Goal: Task Accomplishment & Management: Use online tool/utility

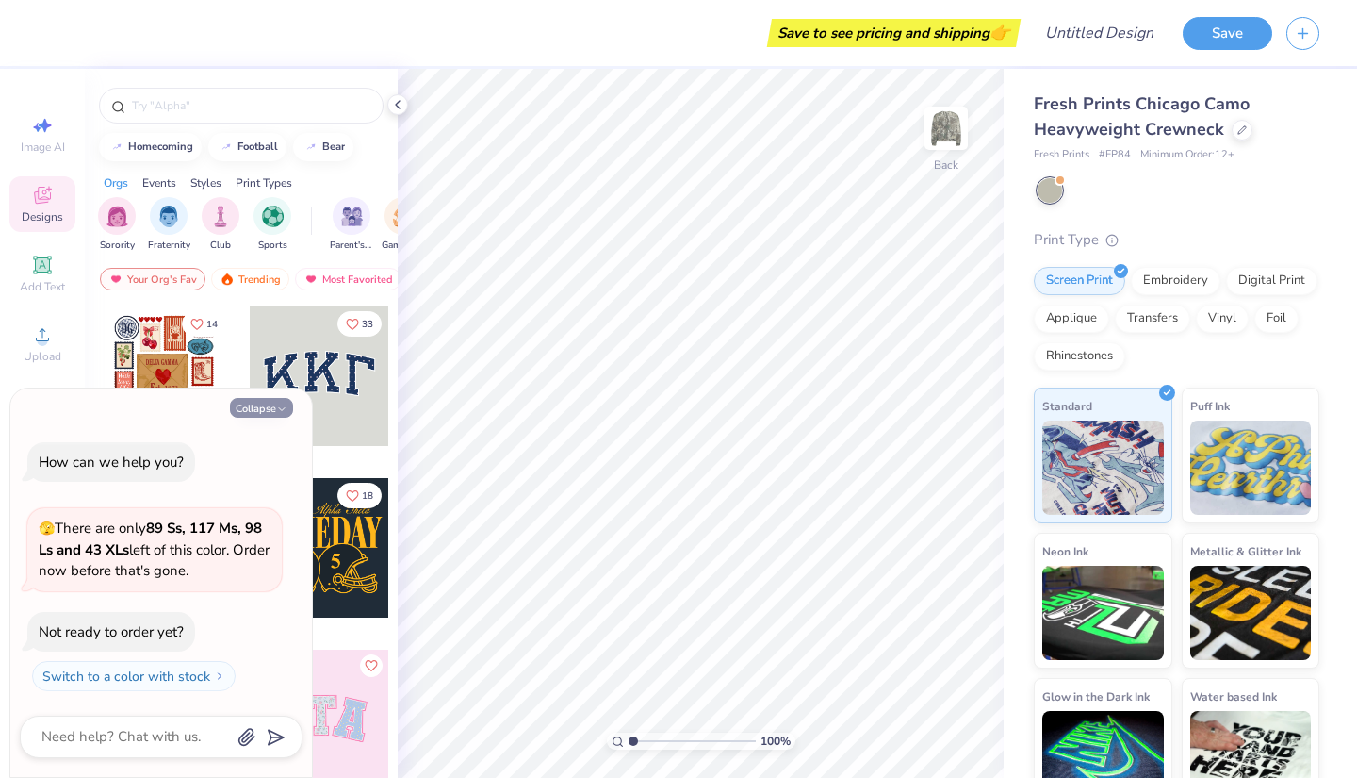
click at [288, 403] on button "Collapse" at bounding box center [261, 408] width 63 height 20
type textarea "x"
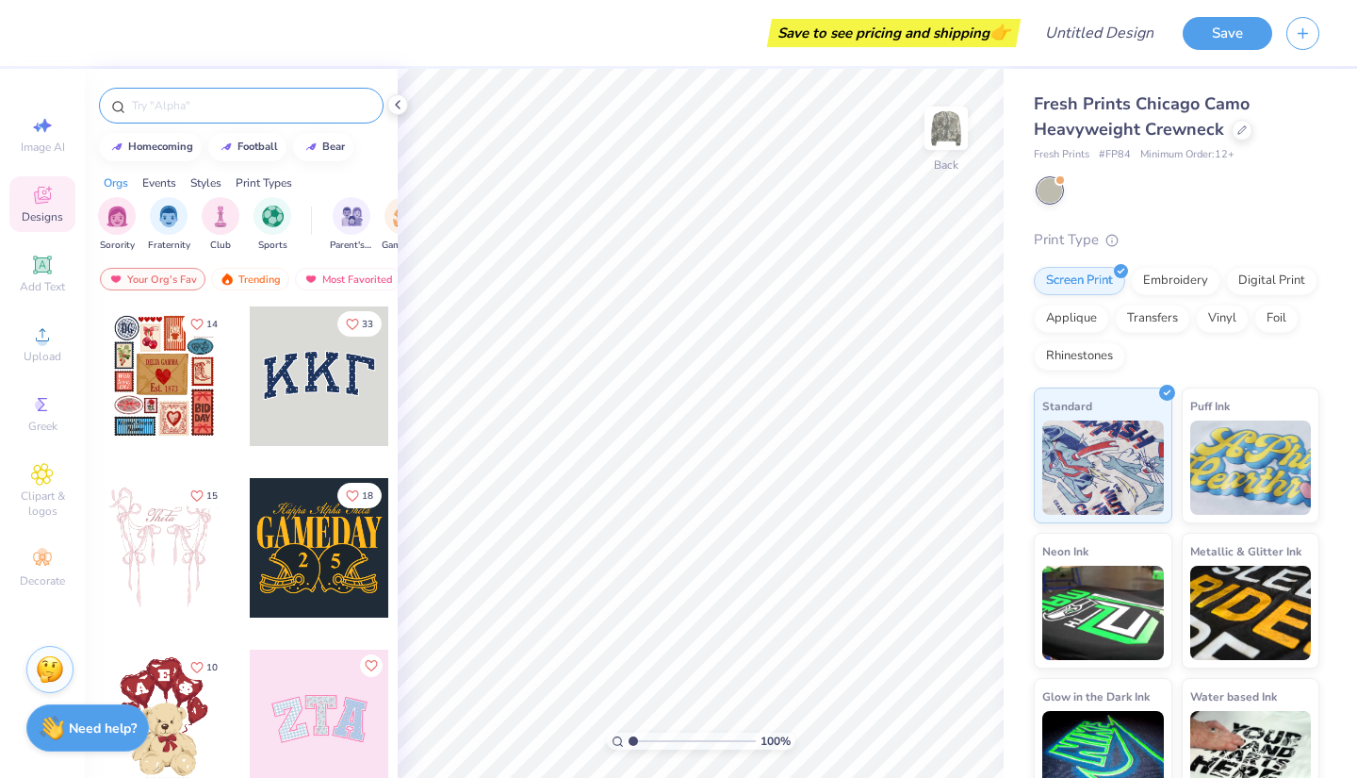
click at [191, 100] on input "text" at bounding box center [250, 105] width 241 height 19
type input "sigma kappa"
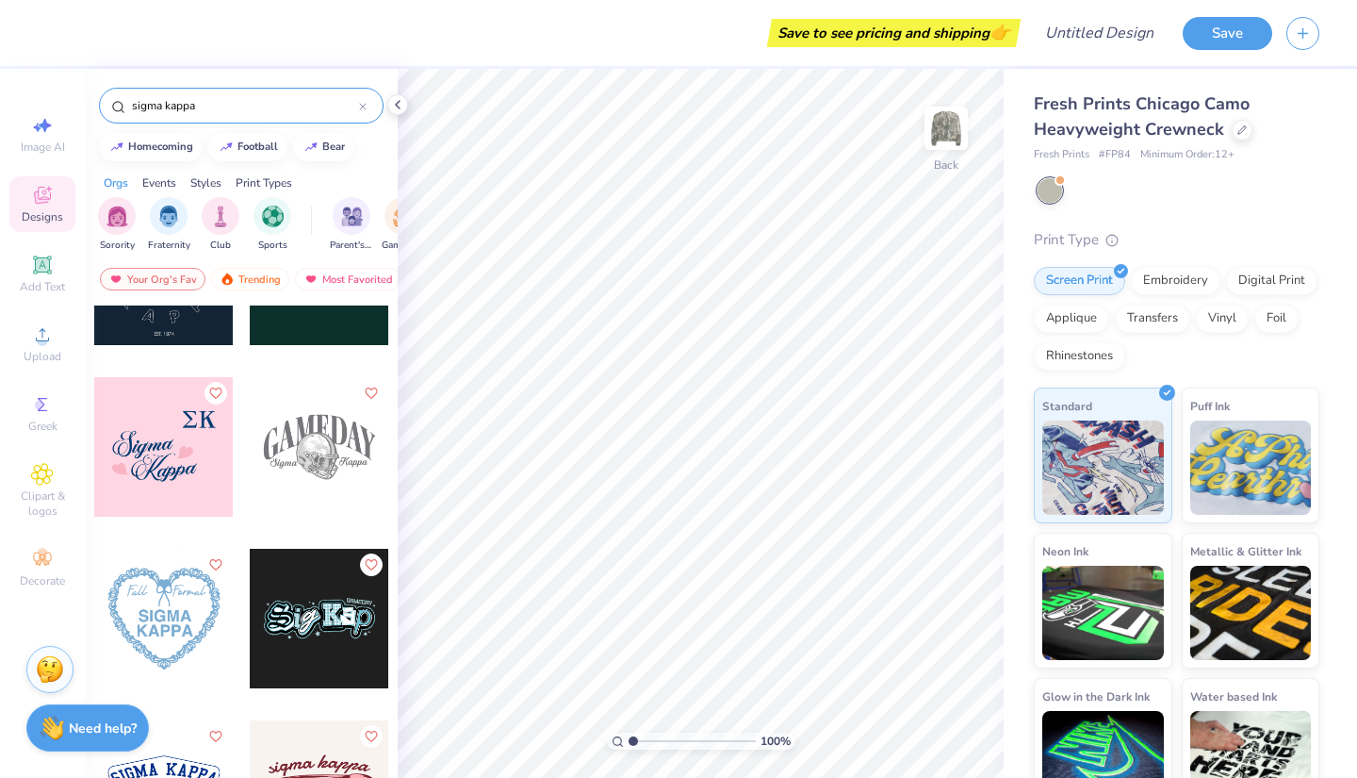
scroll to position [2683, 0]
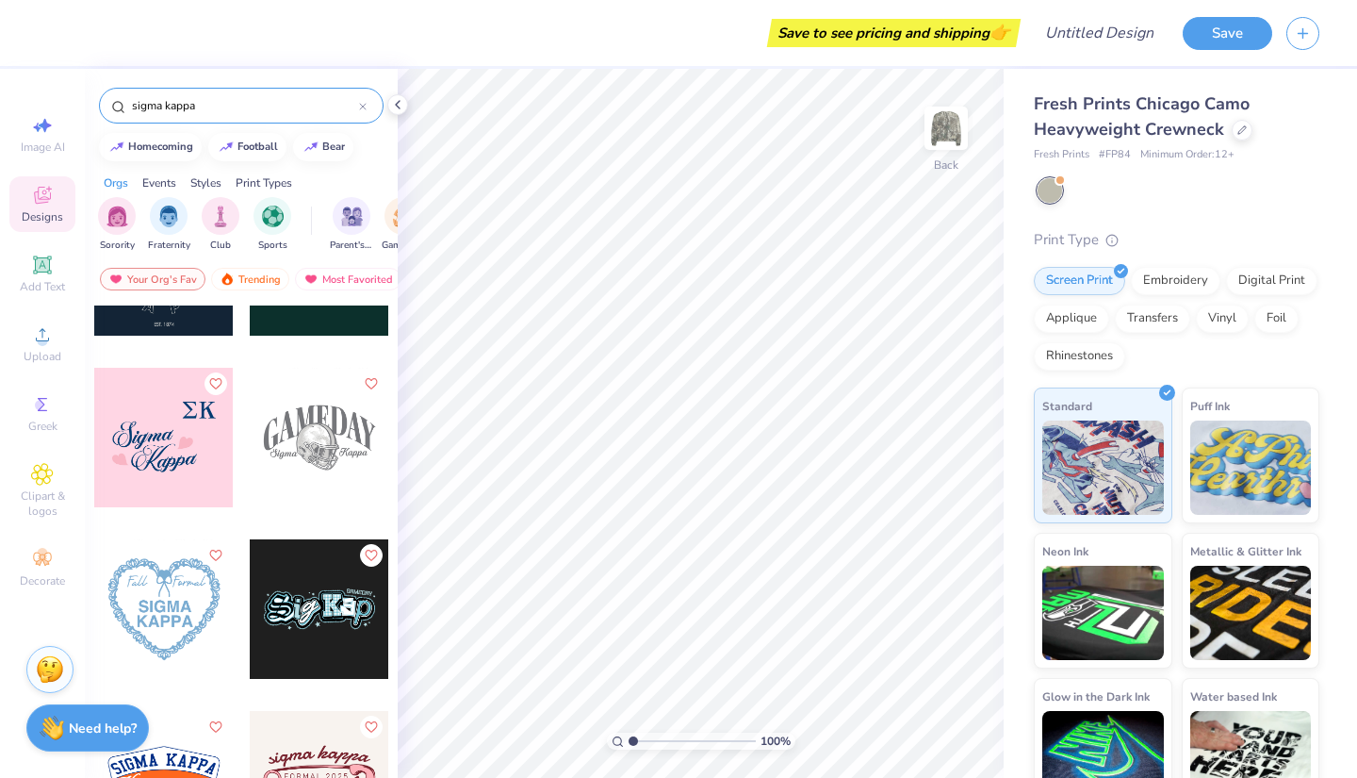
click at [348, 429] on div at bounding box center [319, 437] width 139 height 139
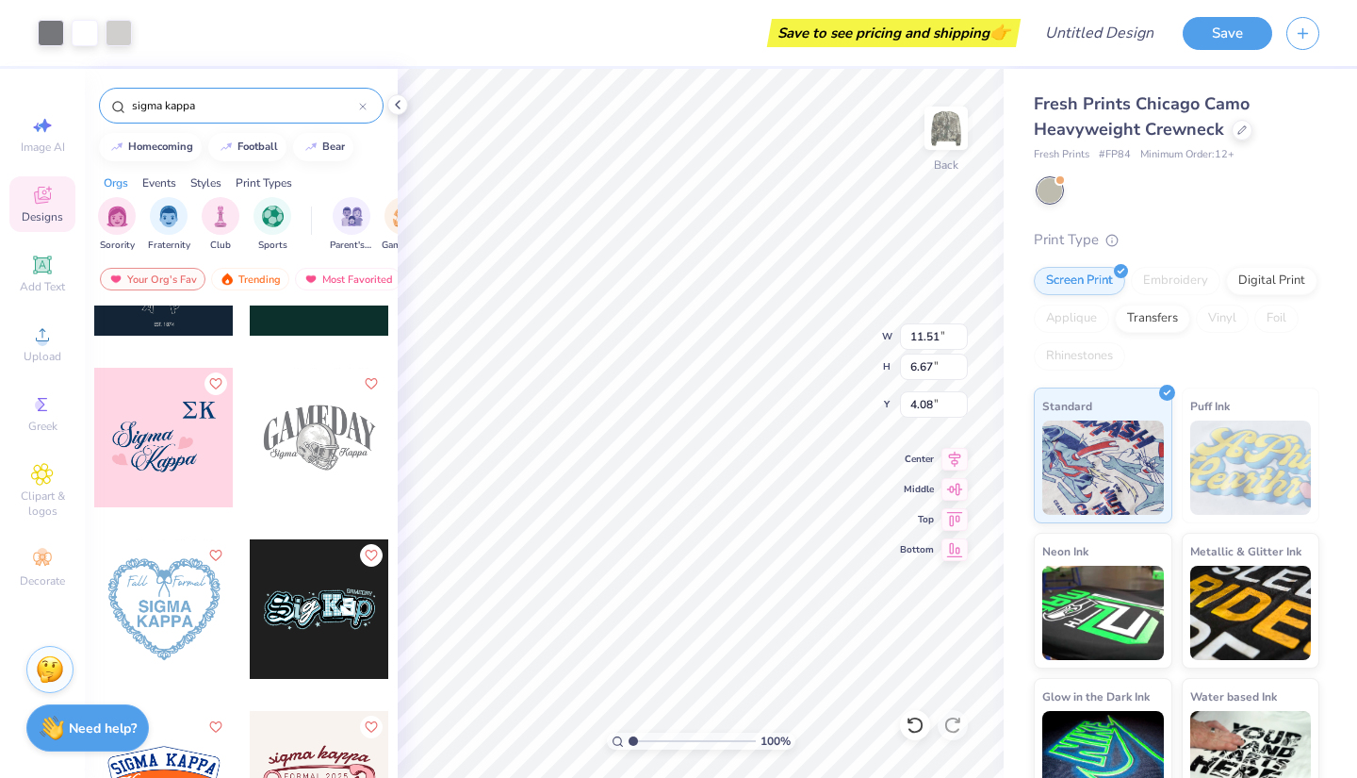
type input "4.08"
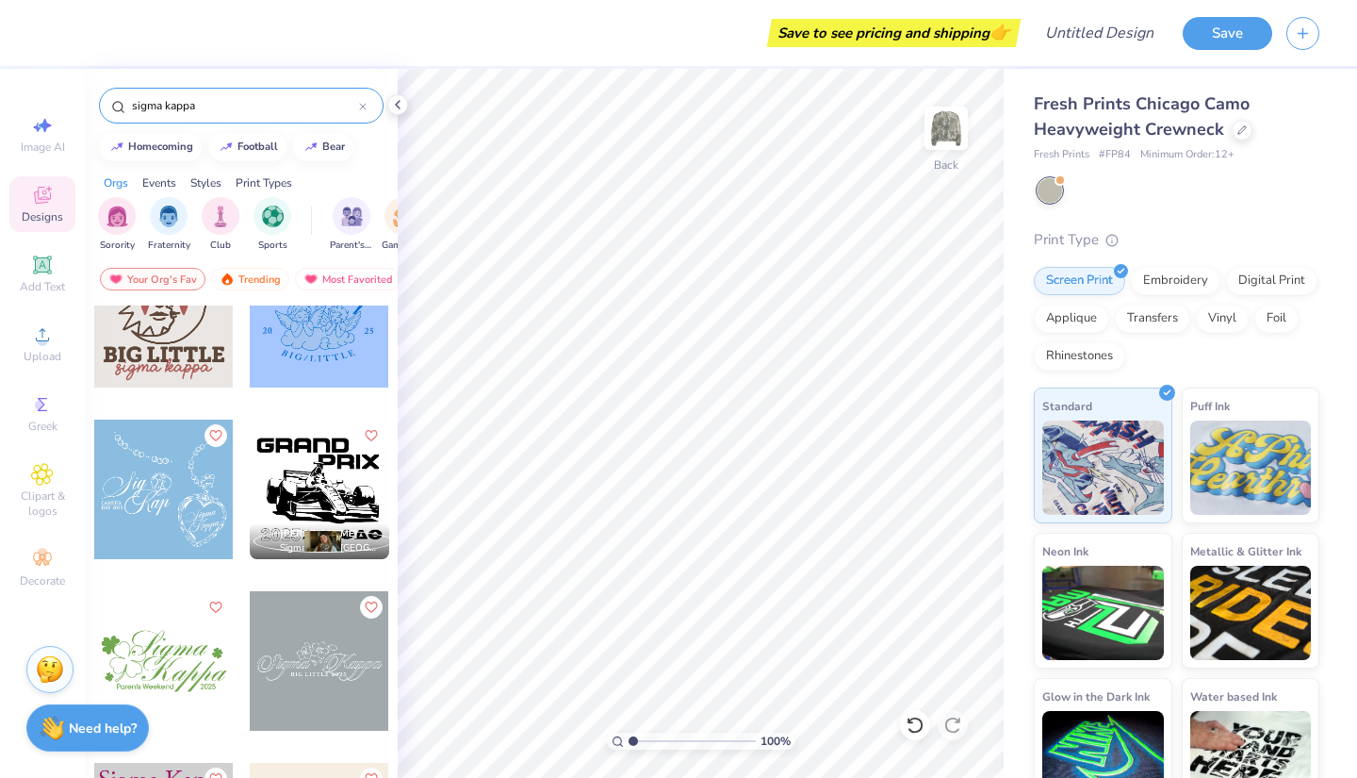
scroll to position [5204, 0]
click at [327, 495] on div at bounding box center [319, 488] width 139 height 139
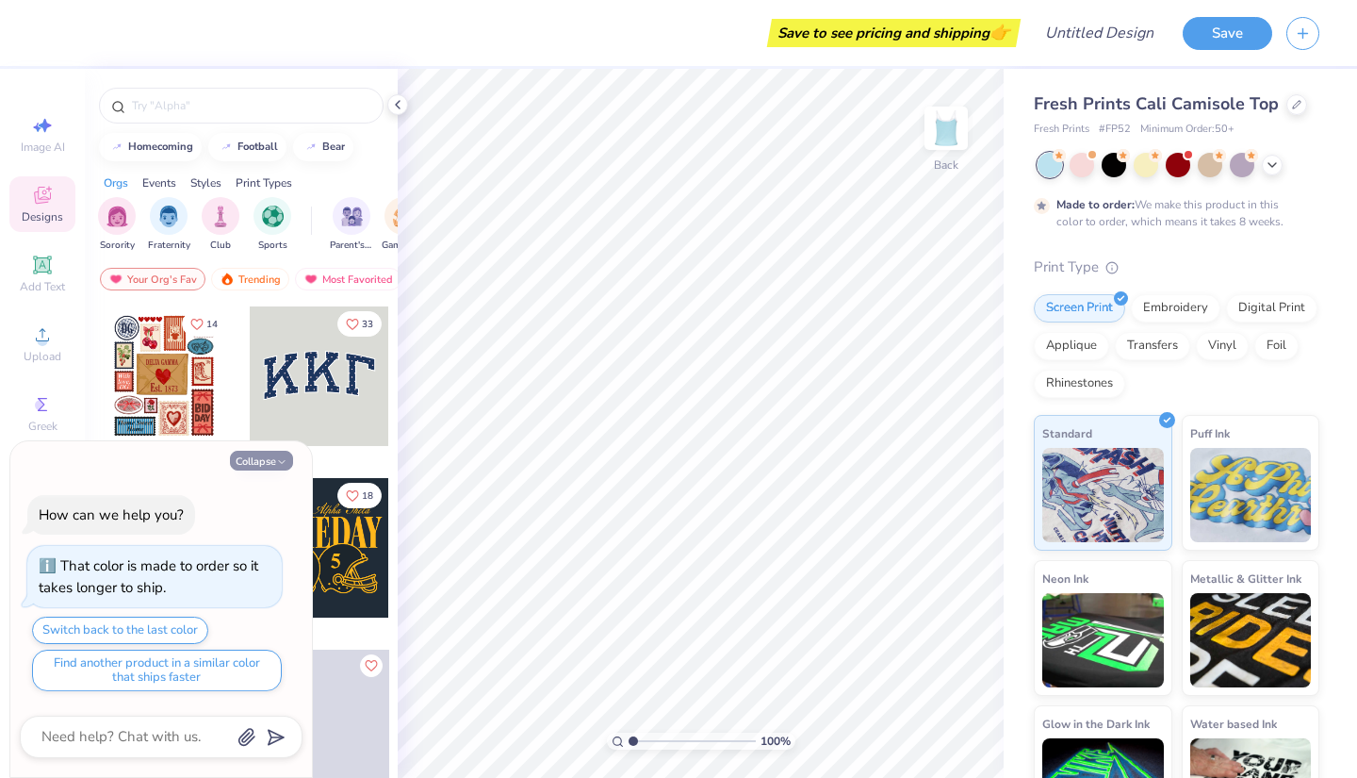
click at [275, 461] on button "Collapse" at bounding box center [261, 460] width 63 height 20
type textarea "x"
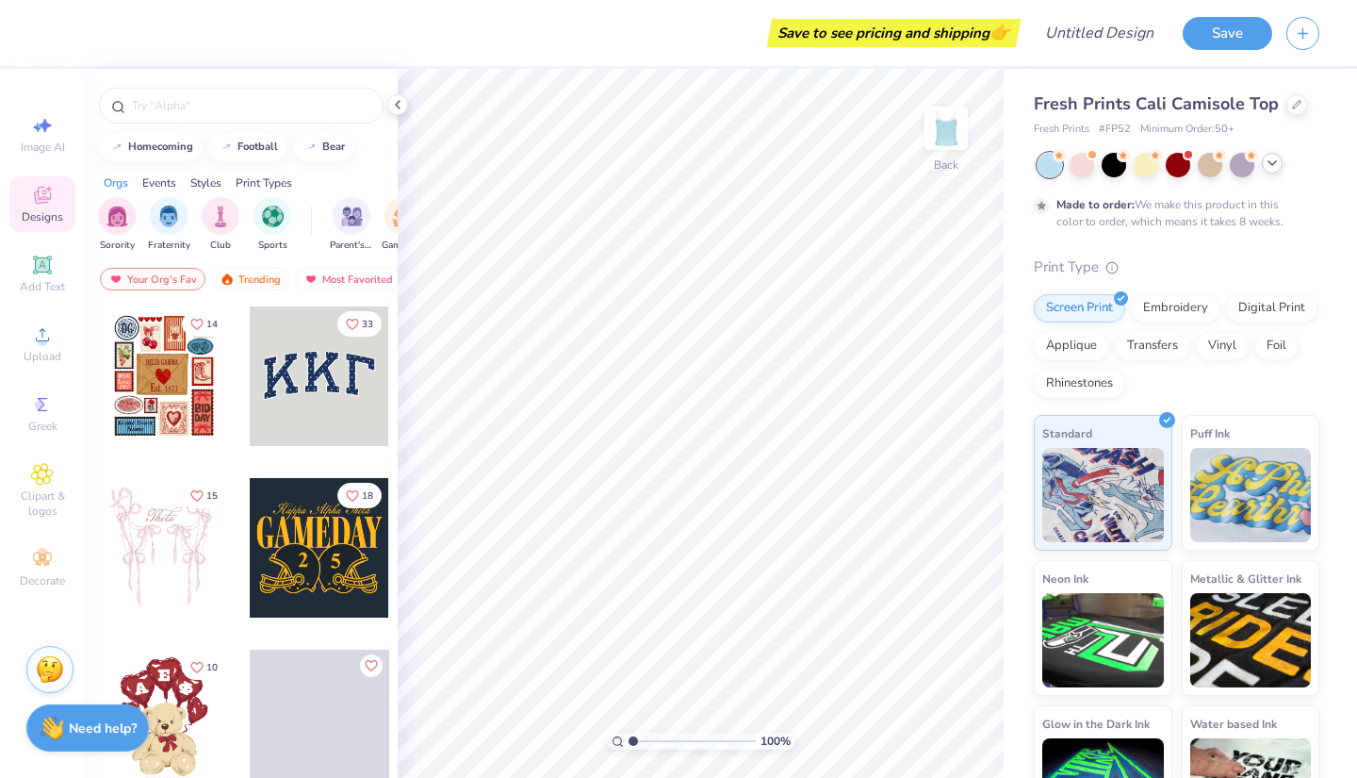
click at [1276, 165] on icon at bounding box center [1272, 163] width 15 height 15
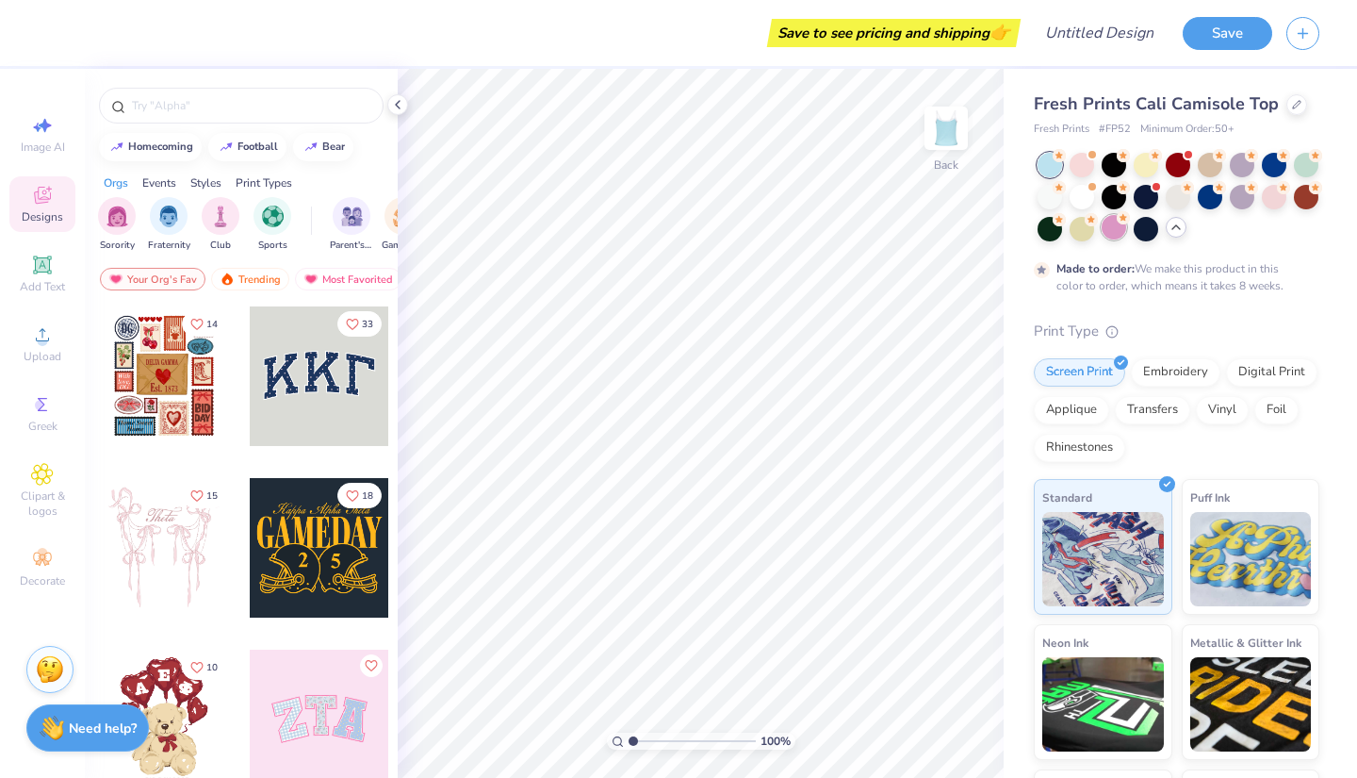
click at [1130, 215] on icon at bounding box center [1123, 217] width 13 height 13
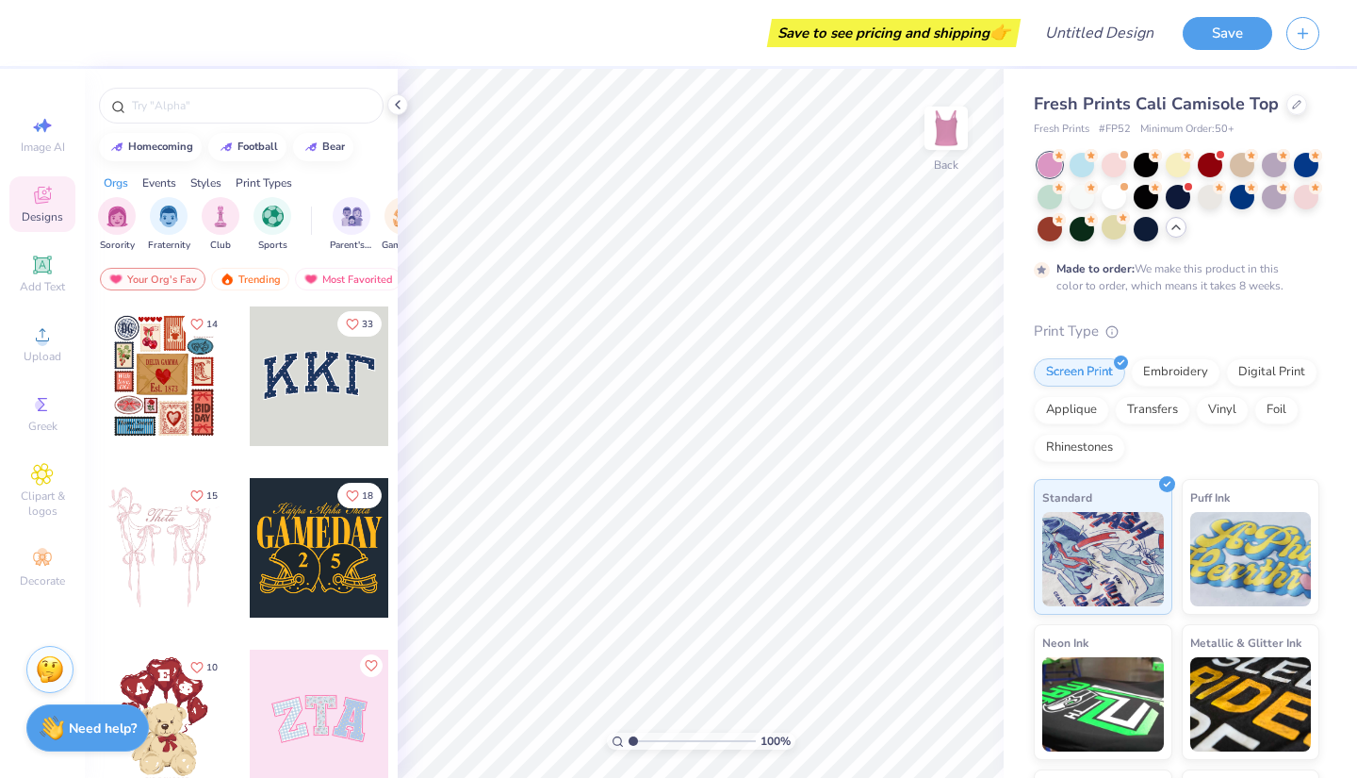
click at [1180, 227] on polyline at bounding box center [1176, 227] width 8 height 4
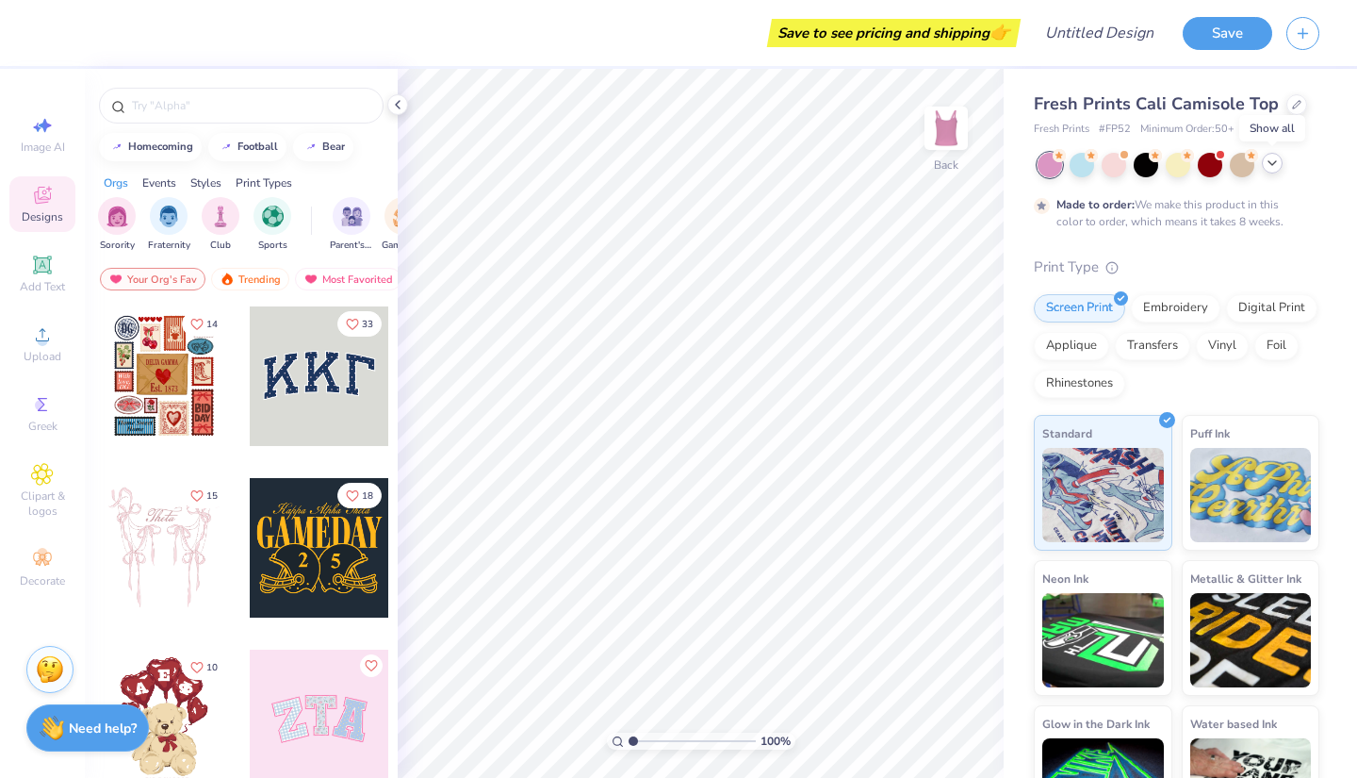
click at [332, 371] on div at bounding box center [319, 375] width 139 height 139
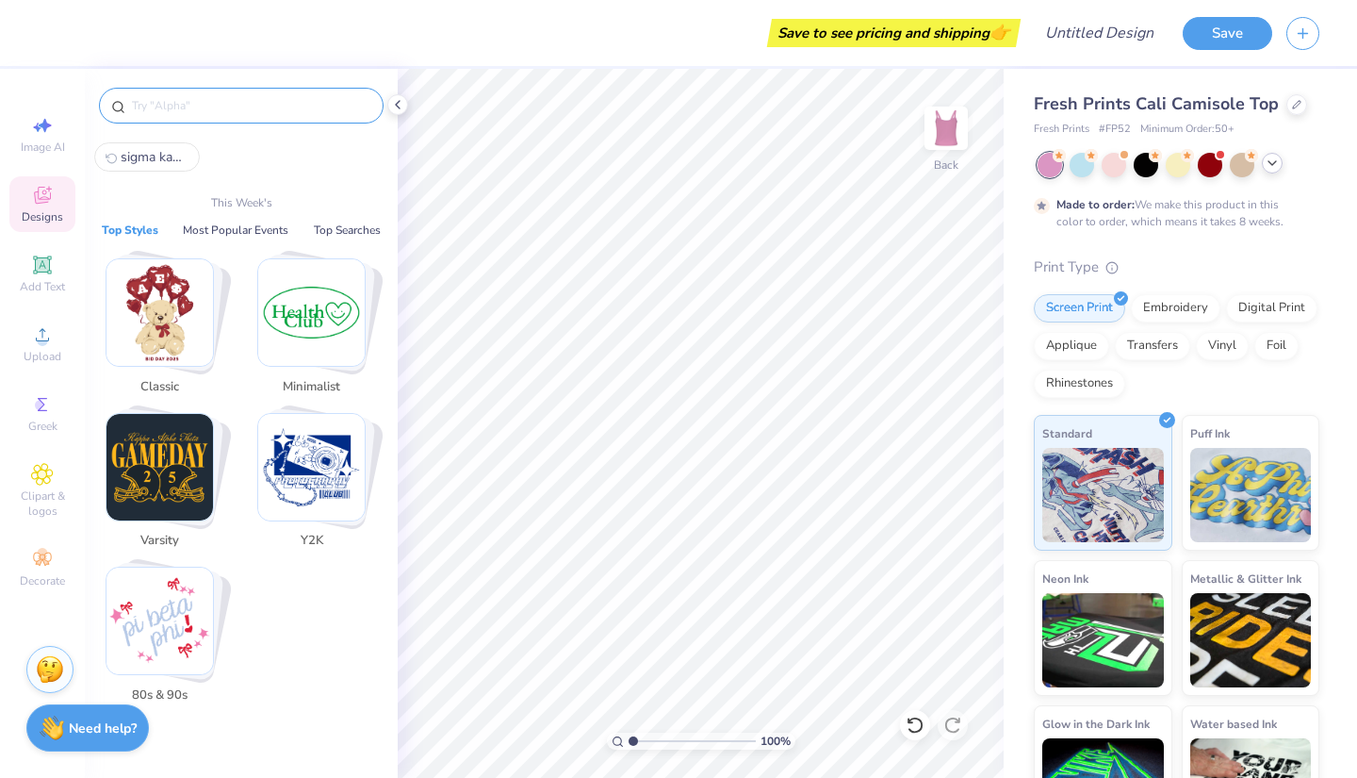
click at [218, 100] on input "text" at bounding box center [250, 105] width 241 height 19
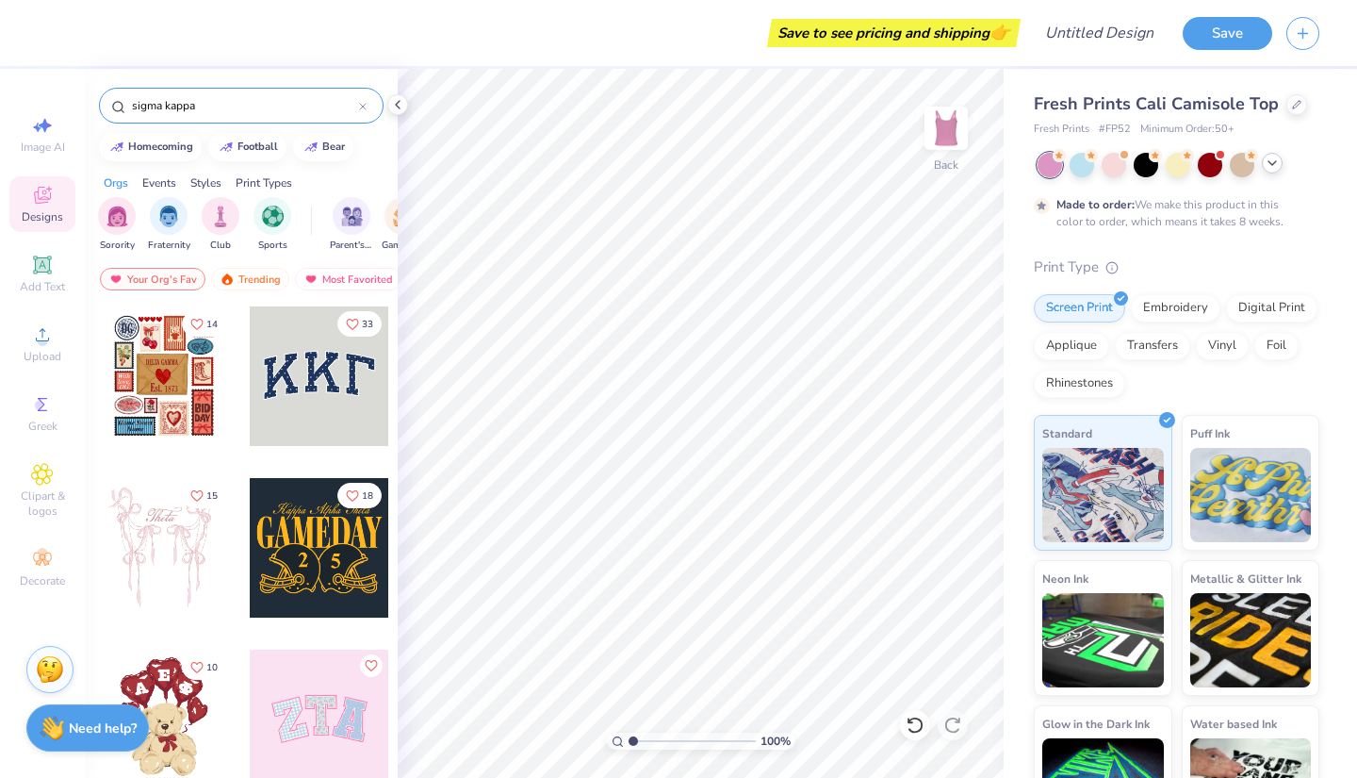
type input "sigma kappa"
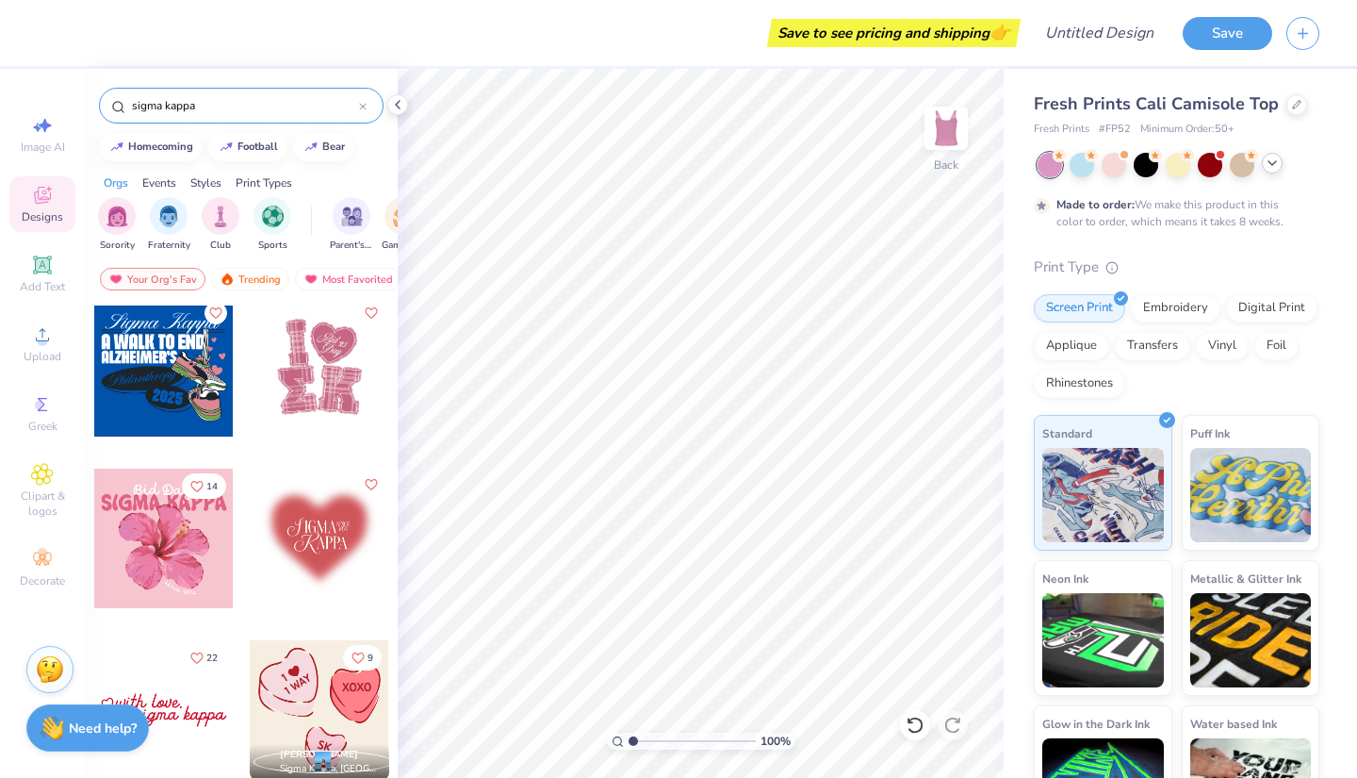
scroll to position [5, 0]
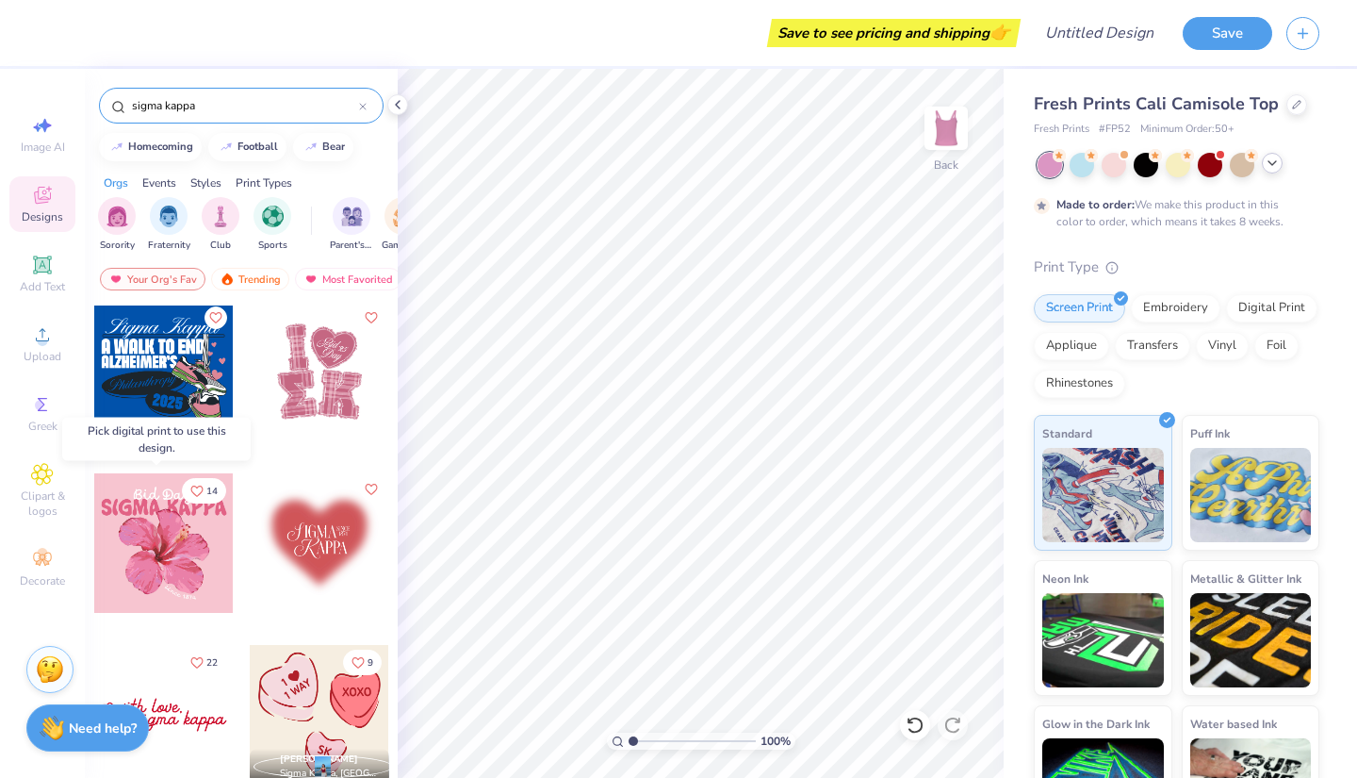
click at [165, 521] on div at bounding box center [163, 542] width 139 height 139
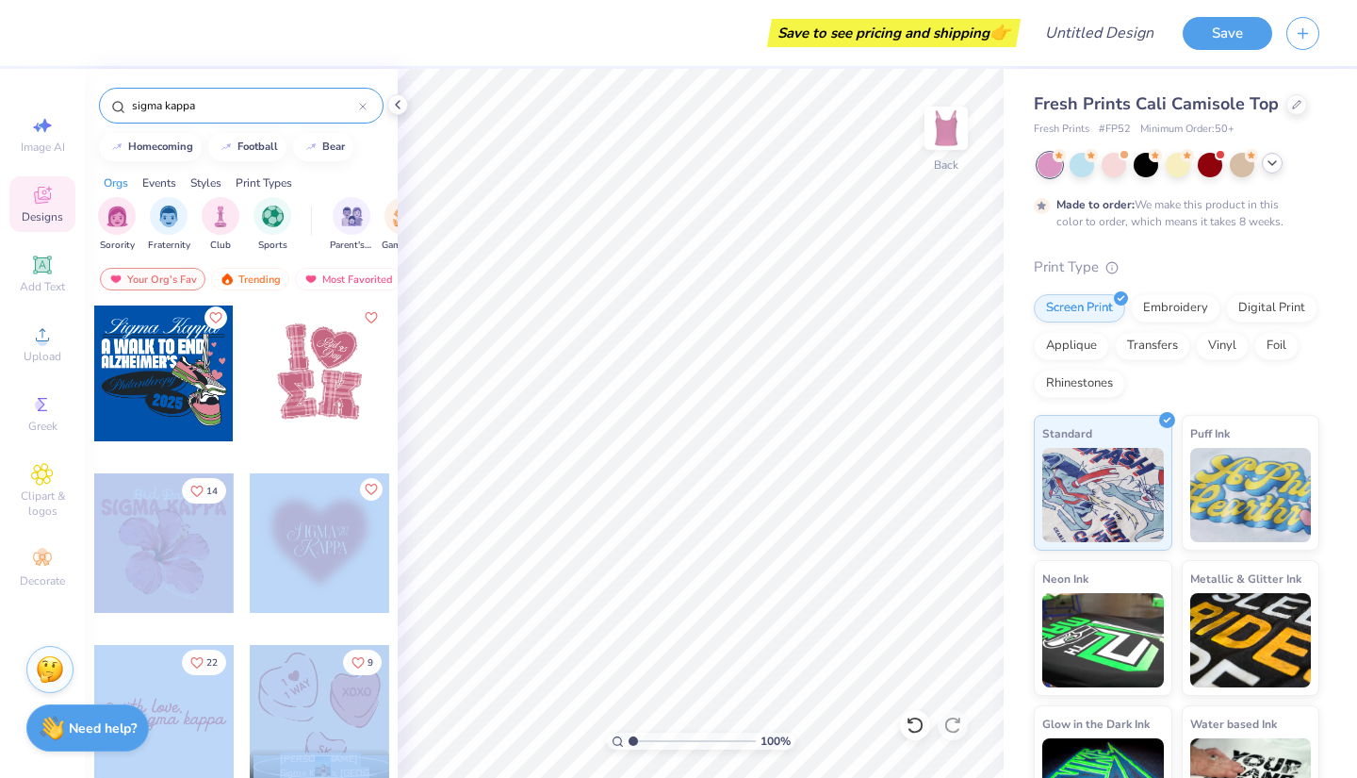
click at [587, 429] on div "Save to see pricing and shipping 👉 Design Title Save Image AI Designs Add Text …" at bounding box center [678, 389] width 1357 height 778
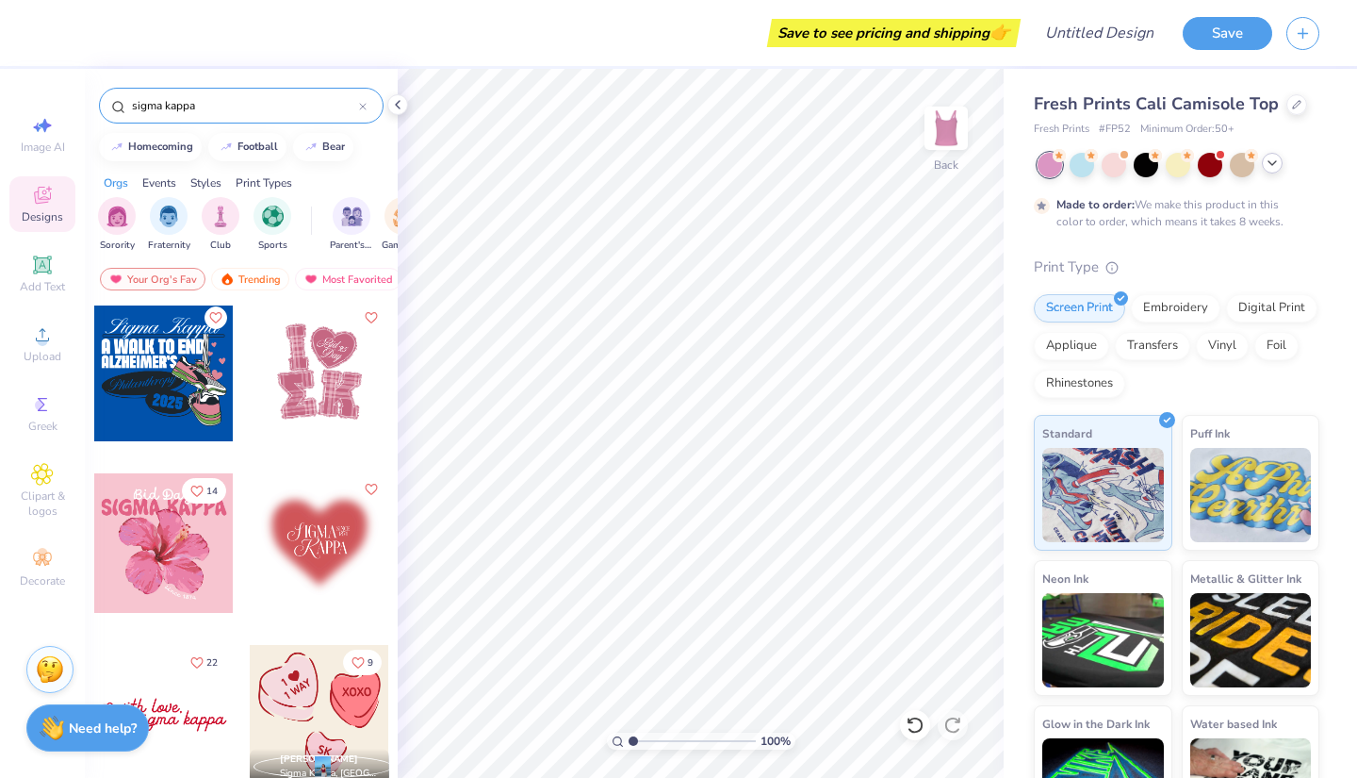
click at [291, 451] on div at bounding box center [319, 386] width 141 height 171
click at [155, 520] on div at bounding box center [163, 542] width 139 height 139
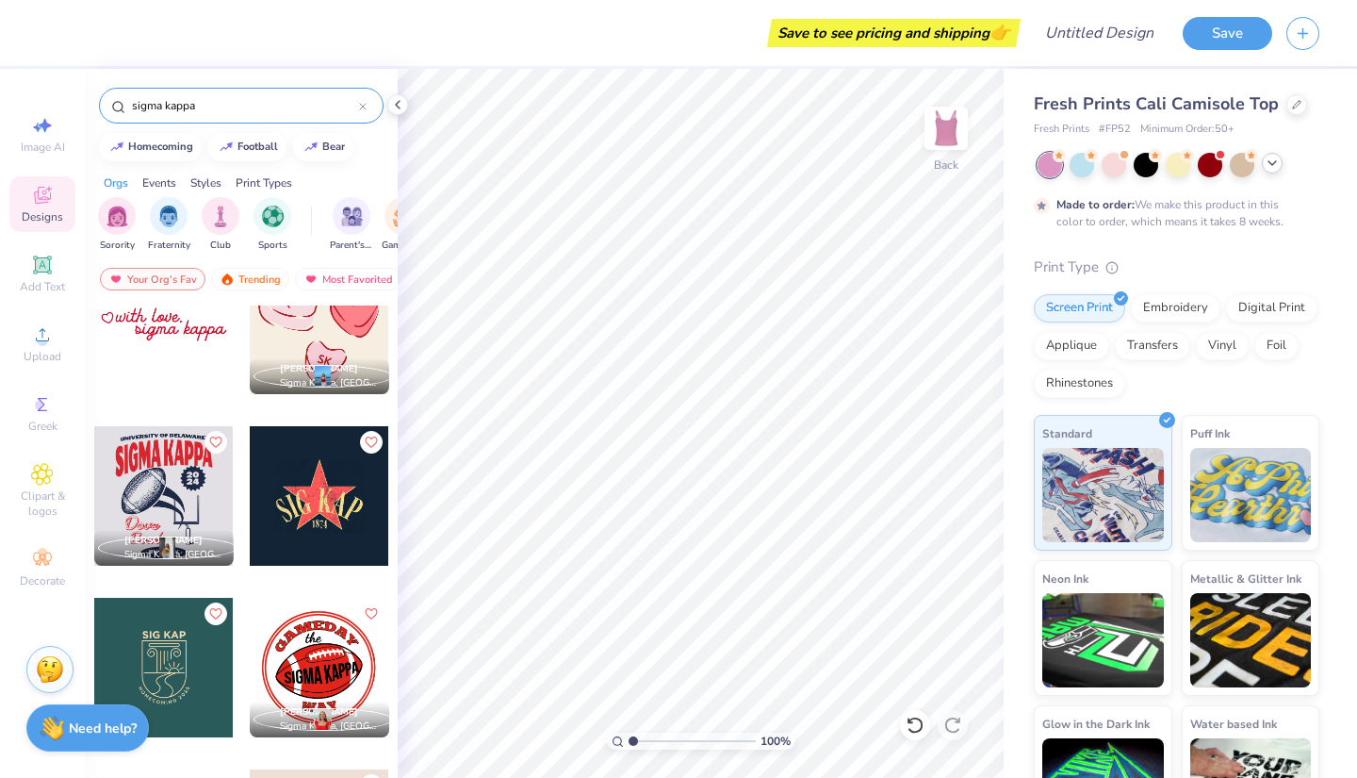
scroll to position [398, 0]
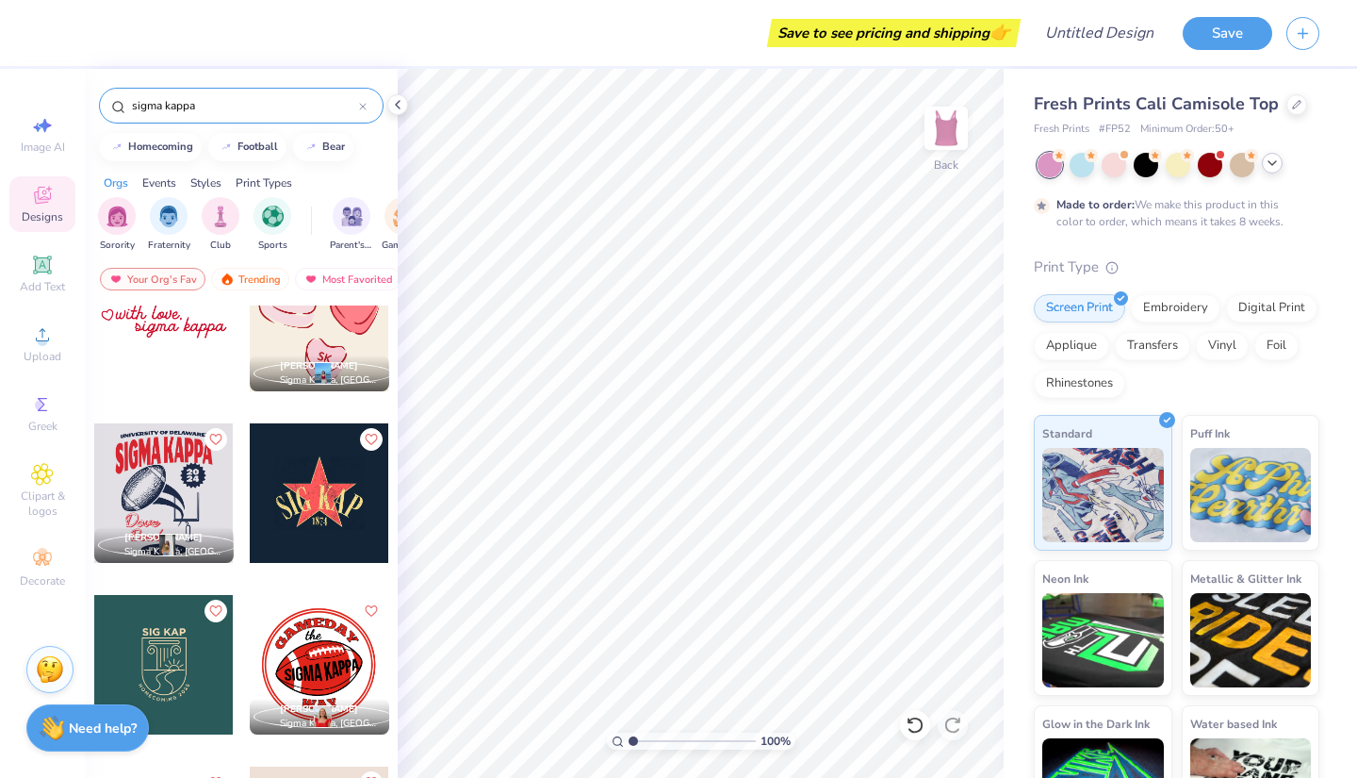
click at [322, 492] on div at bounding box center [319, 492] width 139 height 139
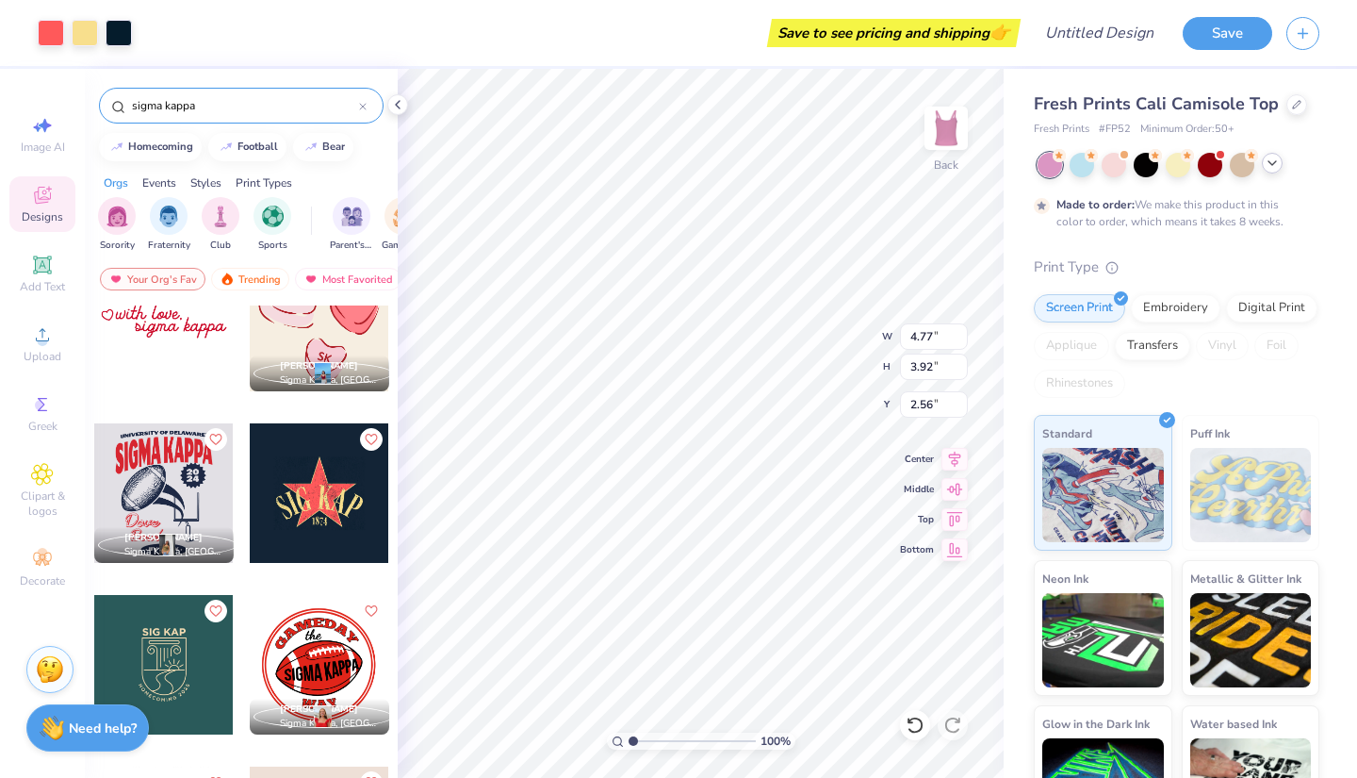
type input "2.56"
click at [1273, 168] on icon at bounding box center [1272, 163] width 15 height 15
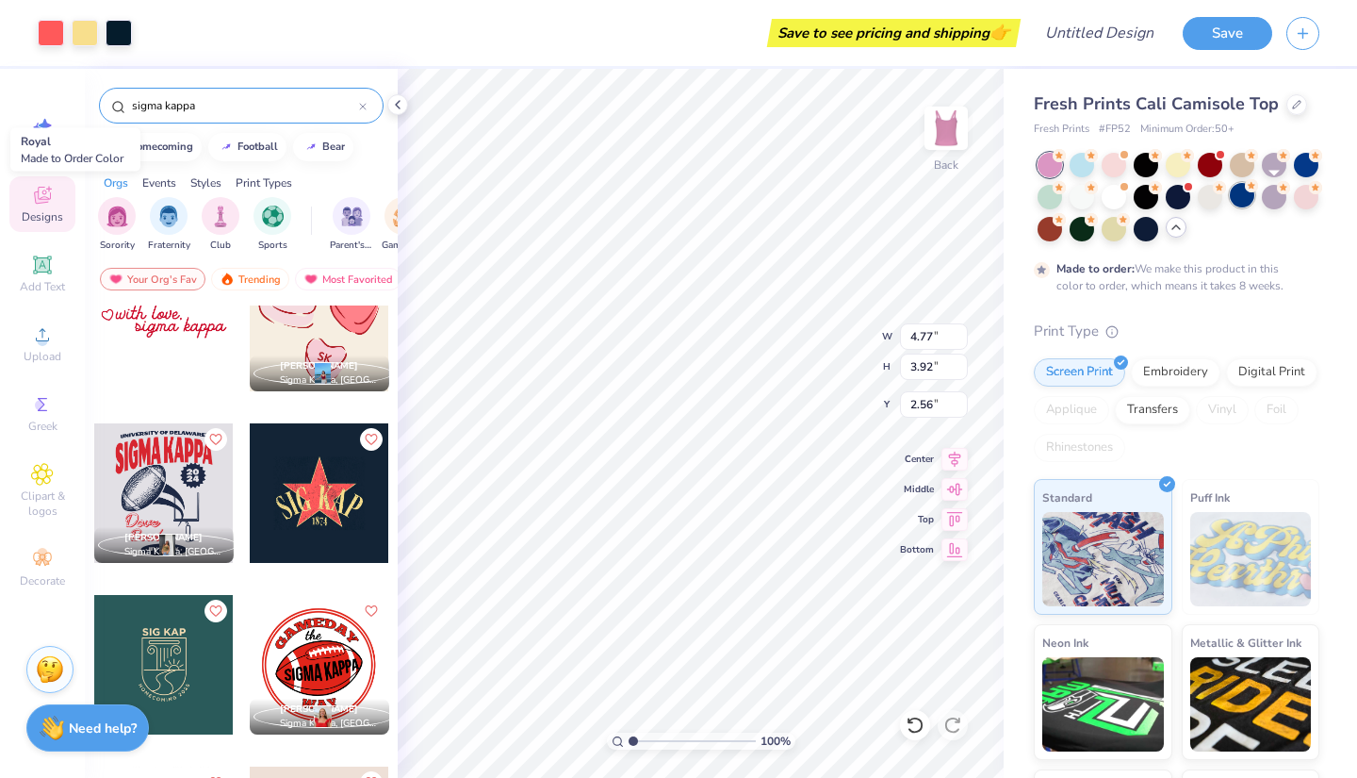
click at [1254, 195] on div at bounding box center [1242, 195] width 25 height 25
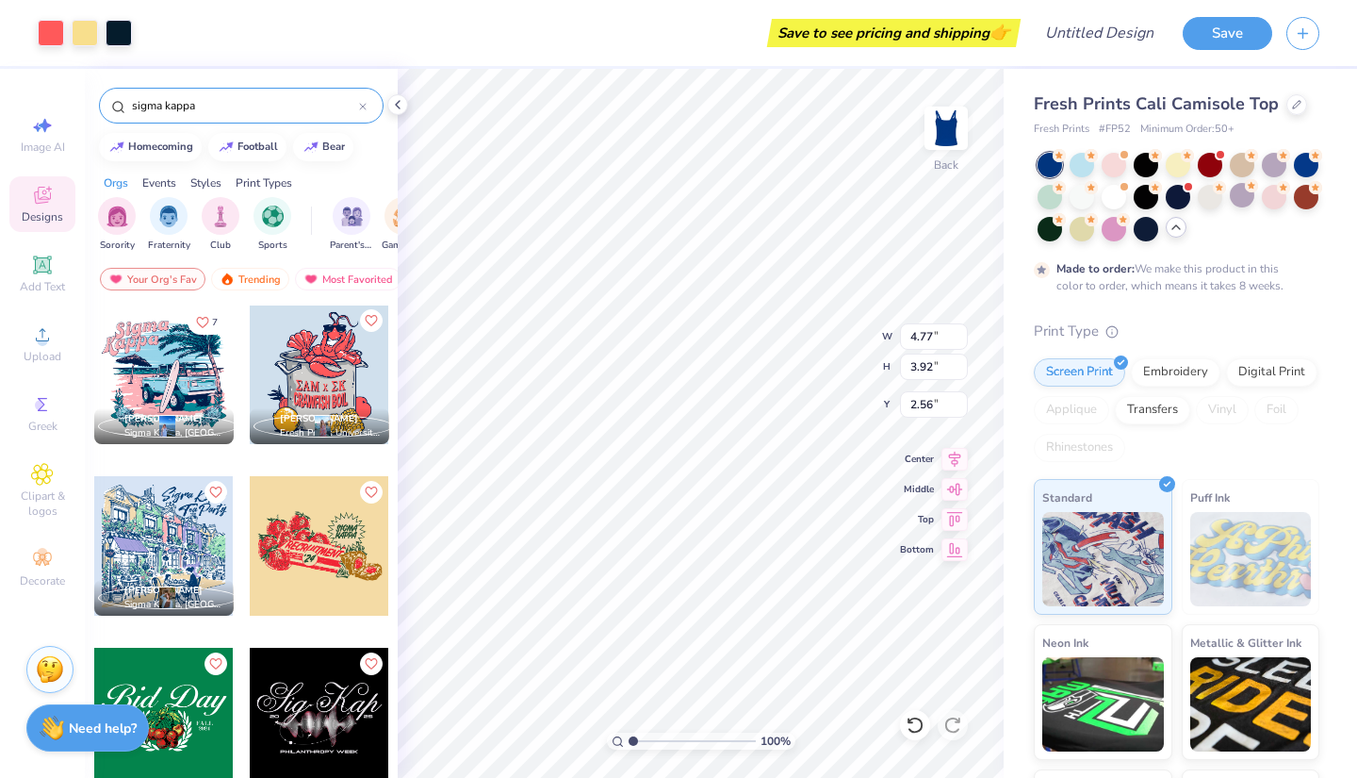
scroll to position [6186, 0]
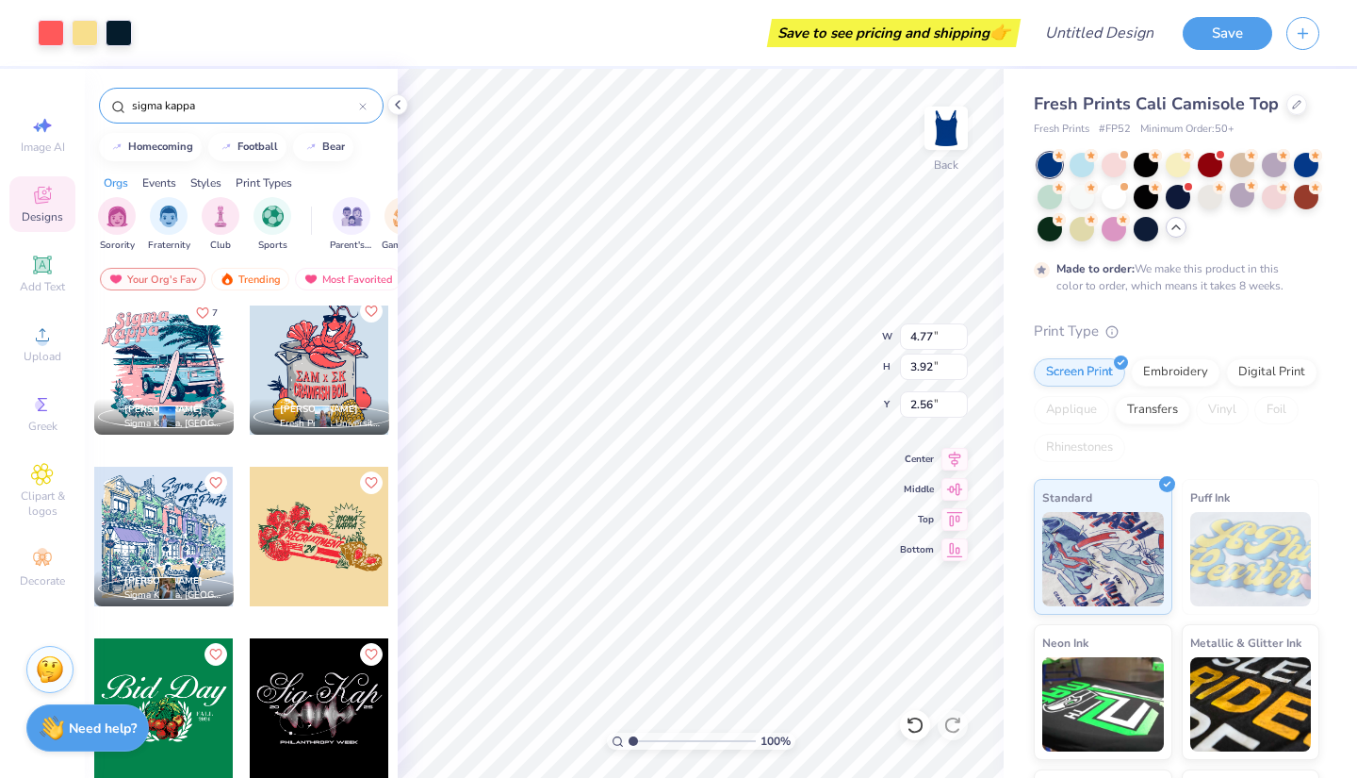
click at [323, 552] on div at bounding box center [319, 536] width 139 height 139
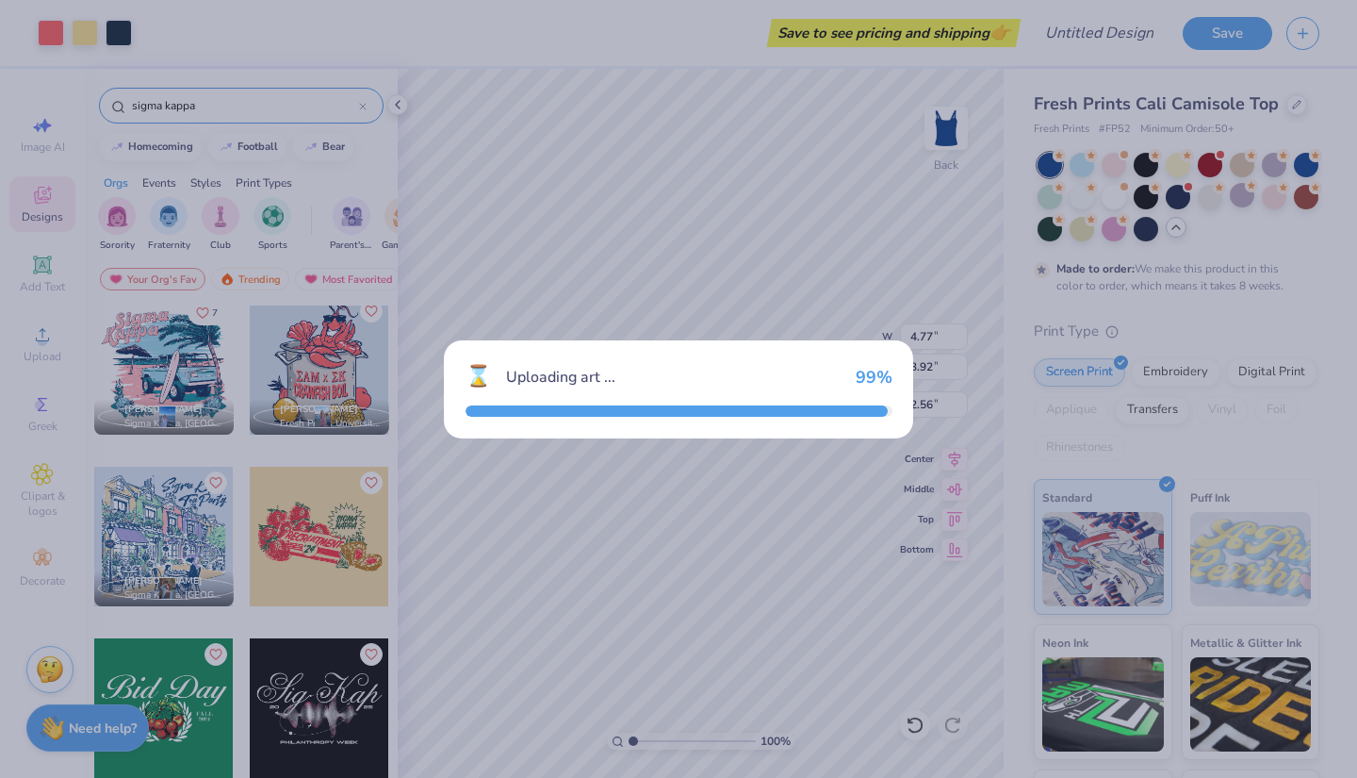
type input "8.49"
type input "4.67"
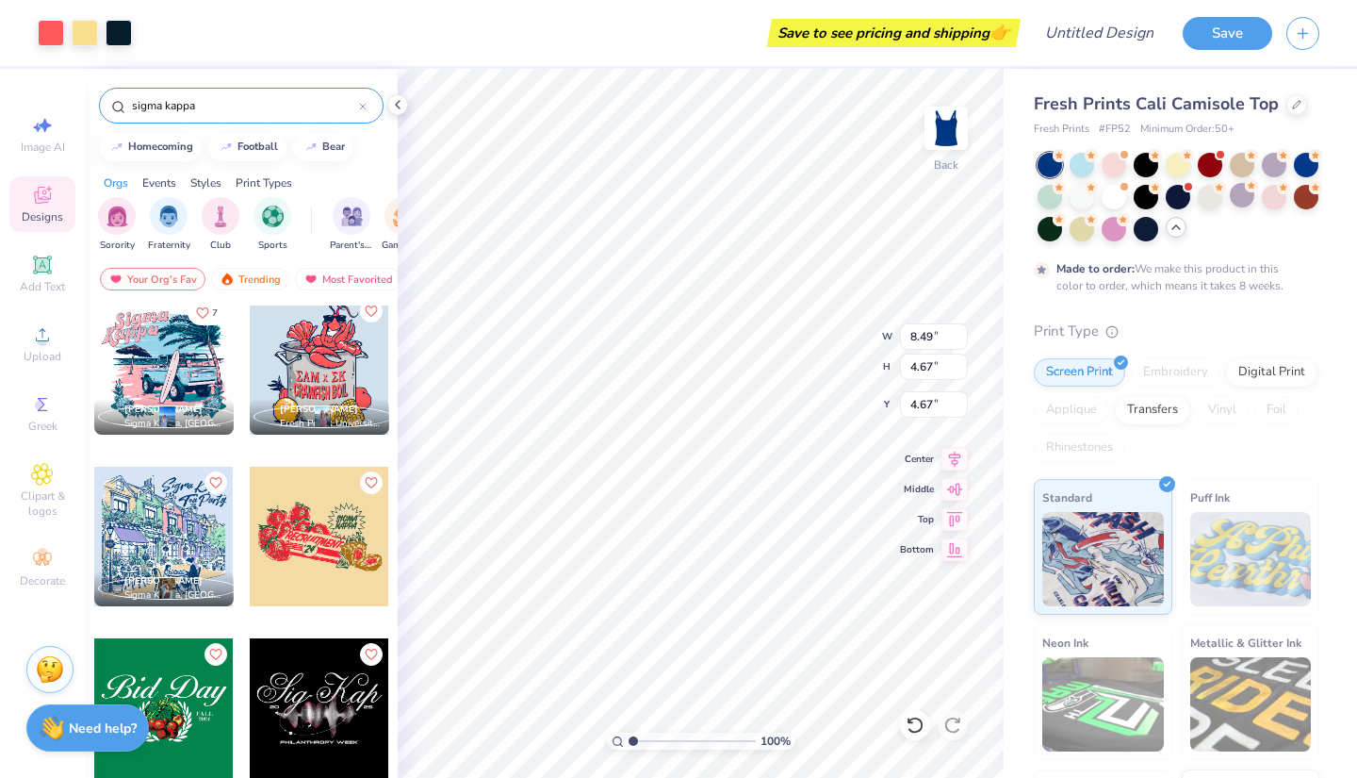
type input "4.77"
type input "3.92"
type input "2.56"
type input "2.47"
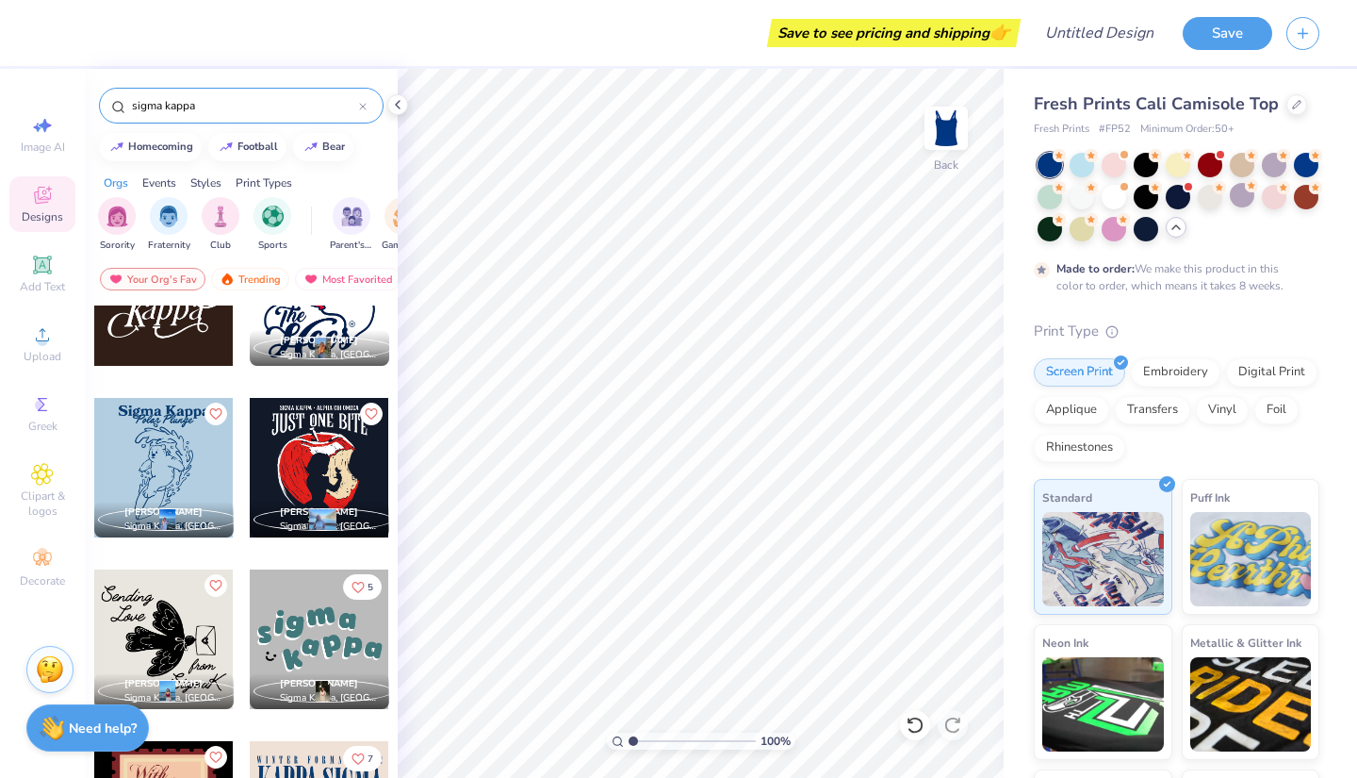
scroll to position [10098, 0]
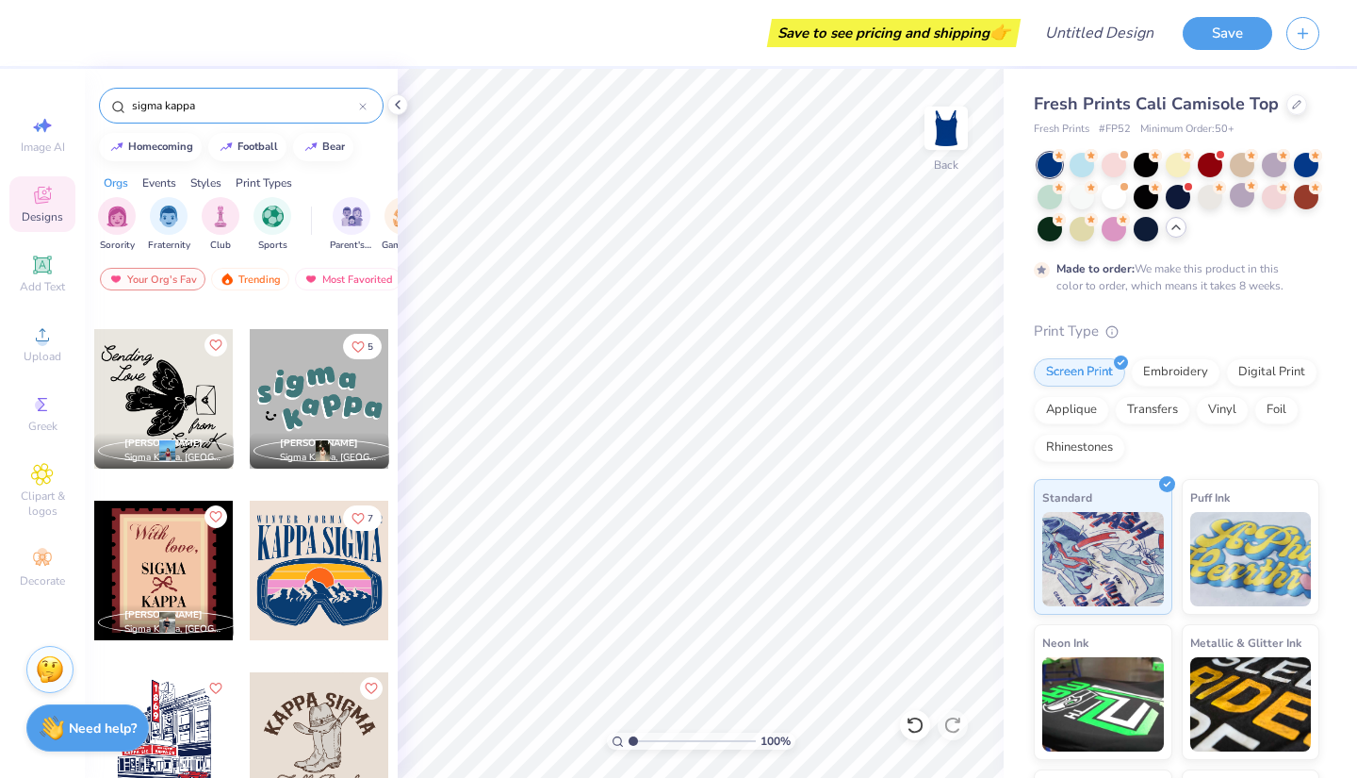
click at [350, 606] on div at bounding box center [319, 569] width 139 height 139
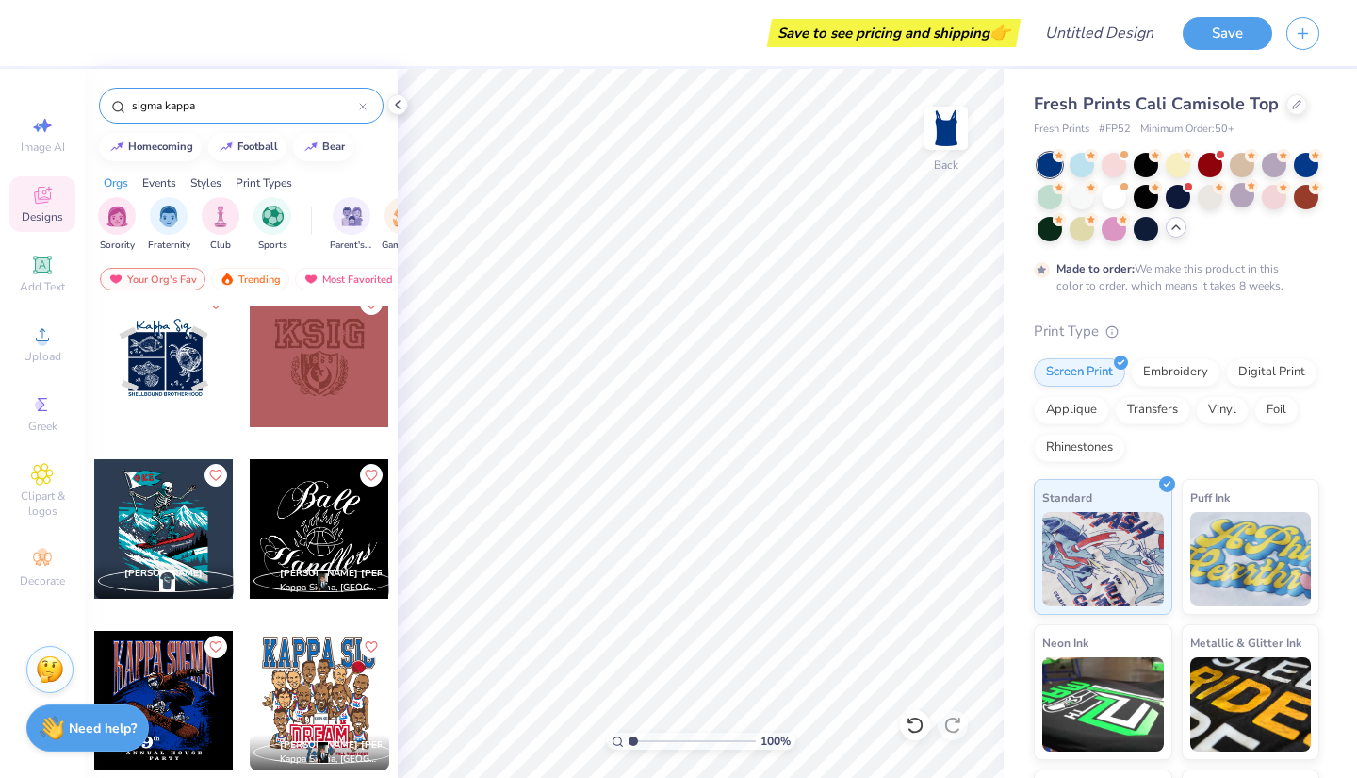
scroll to position [11298, 0]
